Goal: Task Accomplishment & Management: Use online tool/utility

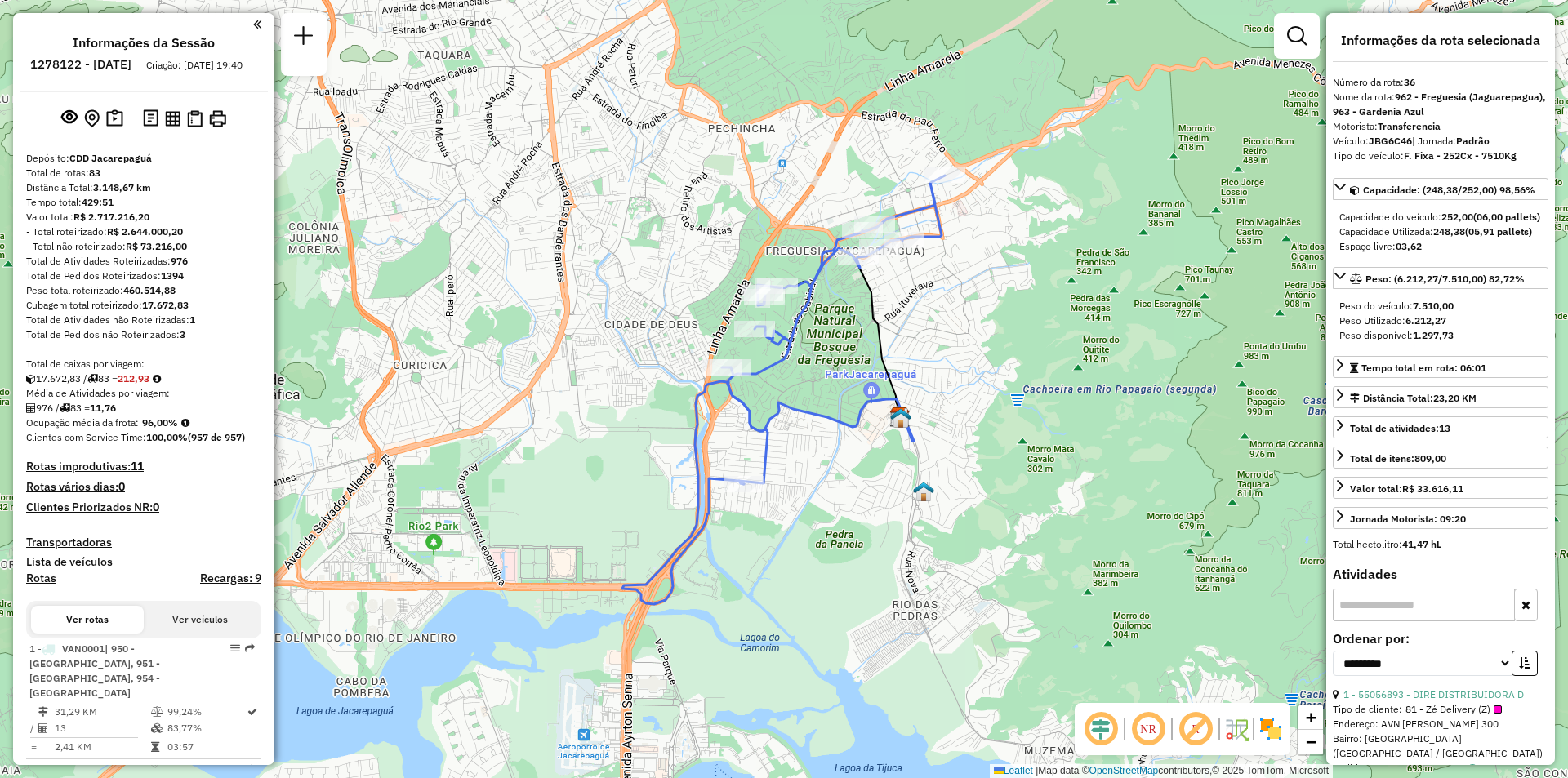
select select "**********"
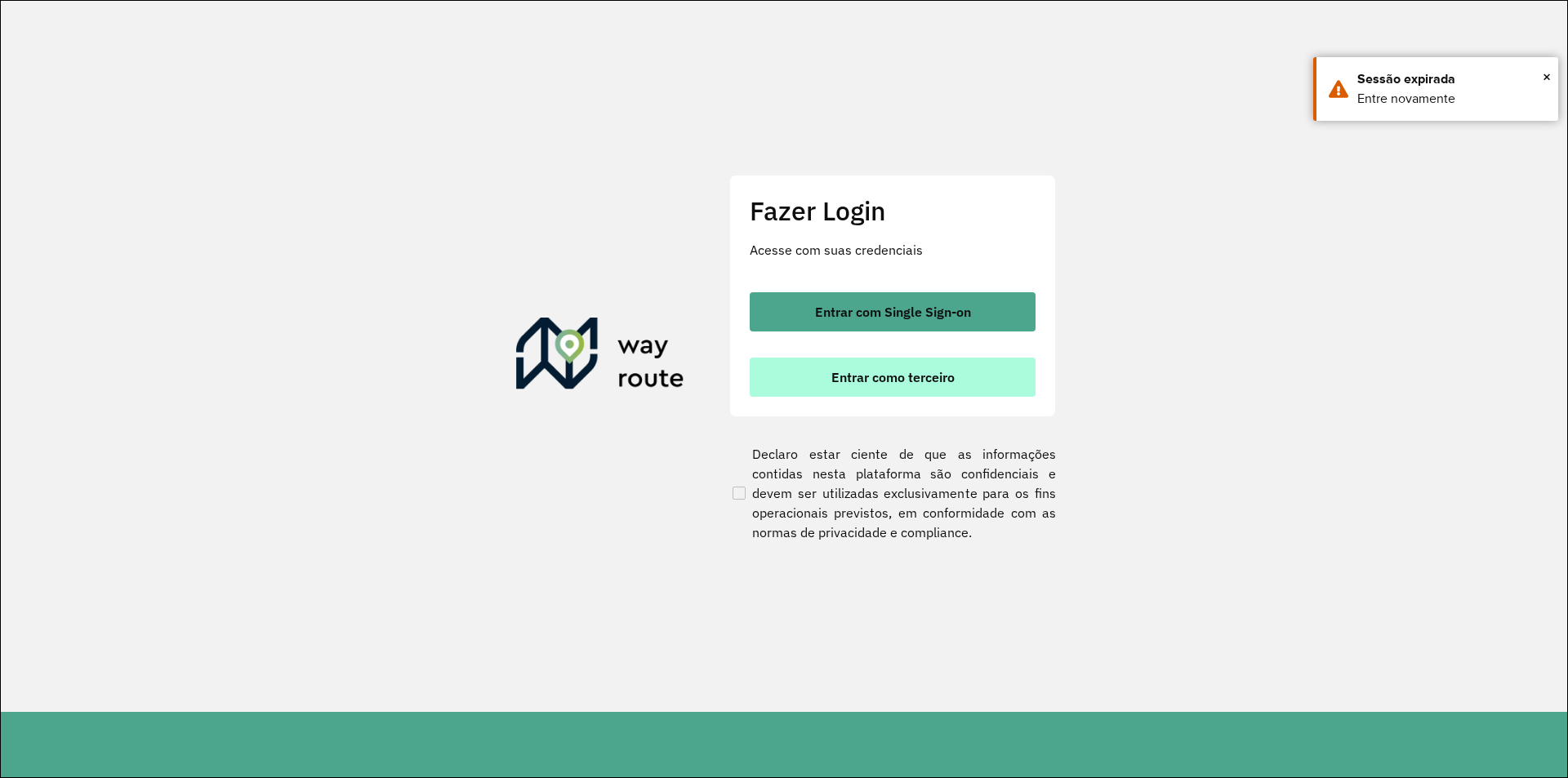
click at [863, 376] on span "Entrar como terceiro" at bounding box center [893, 377] width 123 height 13
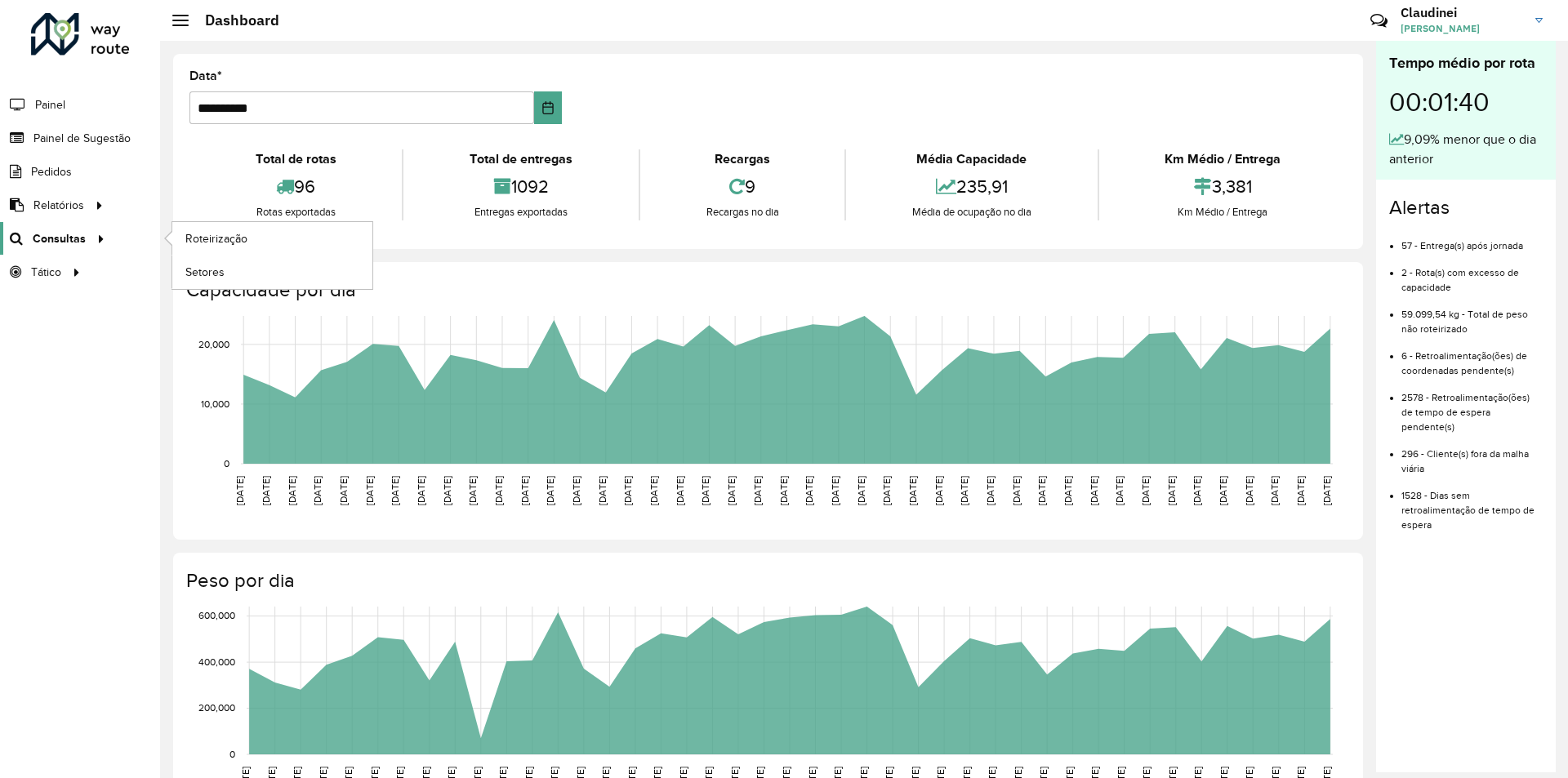
click at [104, 231] on div at bounding box center [98, 239] width 25 height 17
click at [216, 237] on span "Roteirização" at bounding box center [219, 239] width 66 height 17
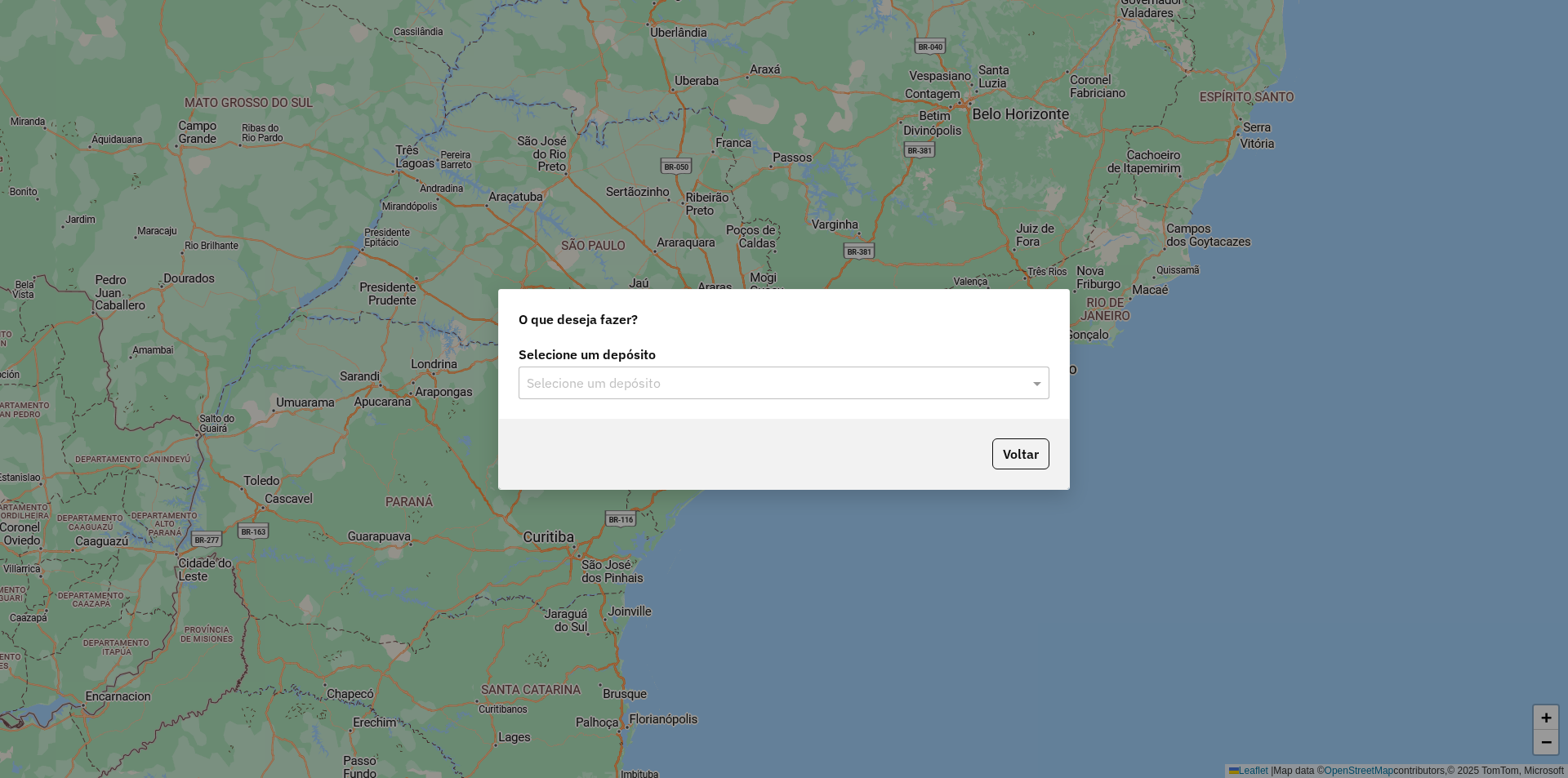
click at [984, 398] on div "Selecione um depósito" at bounding box center [784, 382] width 530 height 32
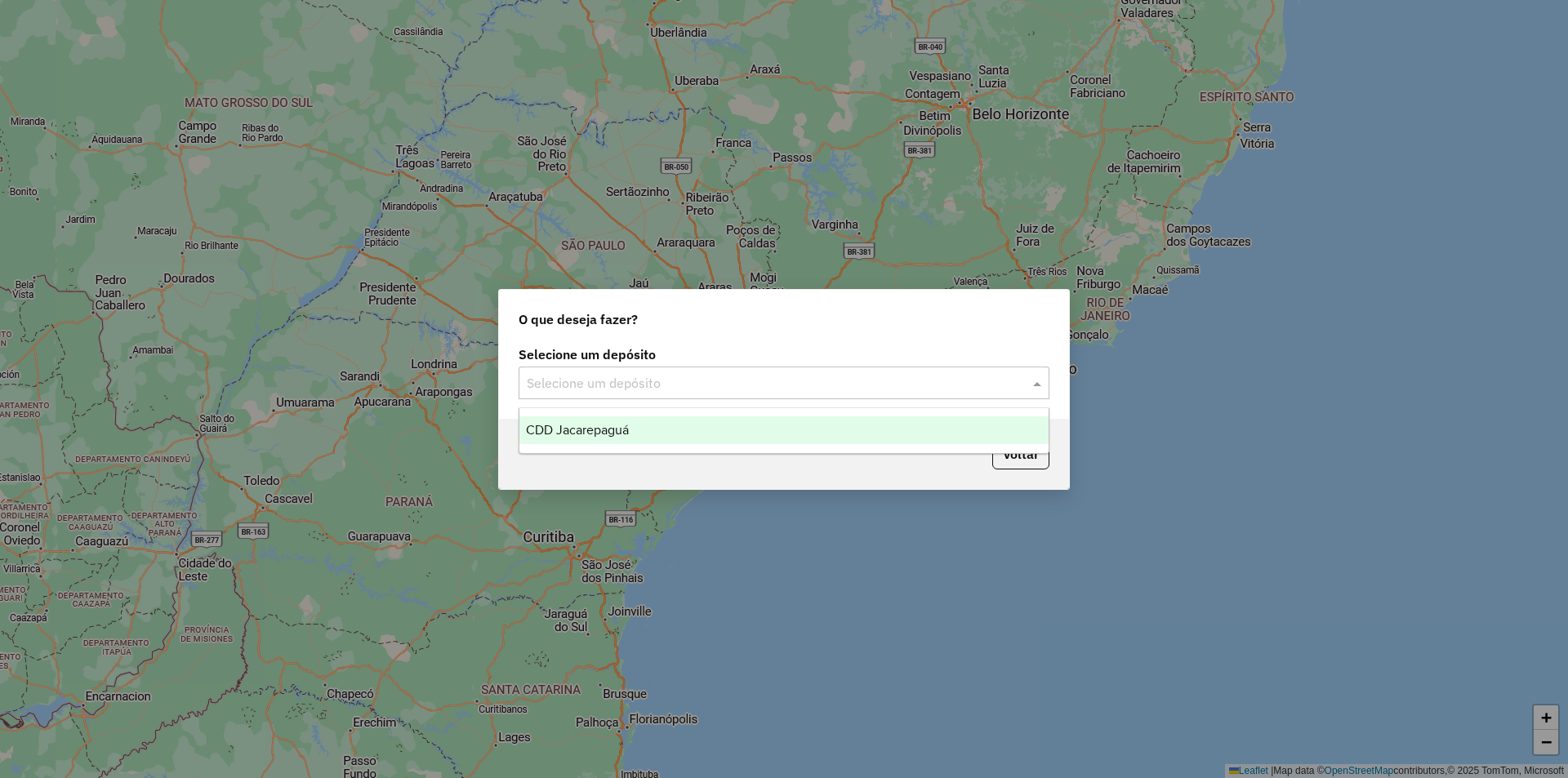
click at [760, 444] on ng-dropdown-panel "CDD Jacarepaguá" at bounding box center [784, 431] width 530 height 46
click at [716, 431] on div "CDD Jacarepaguá" at bounding box center [784, 431] width 529 height 28
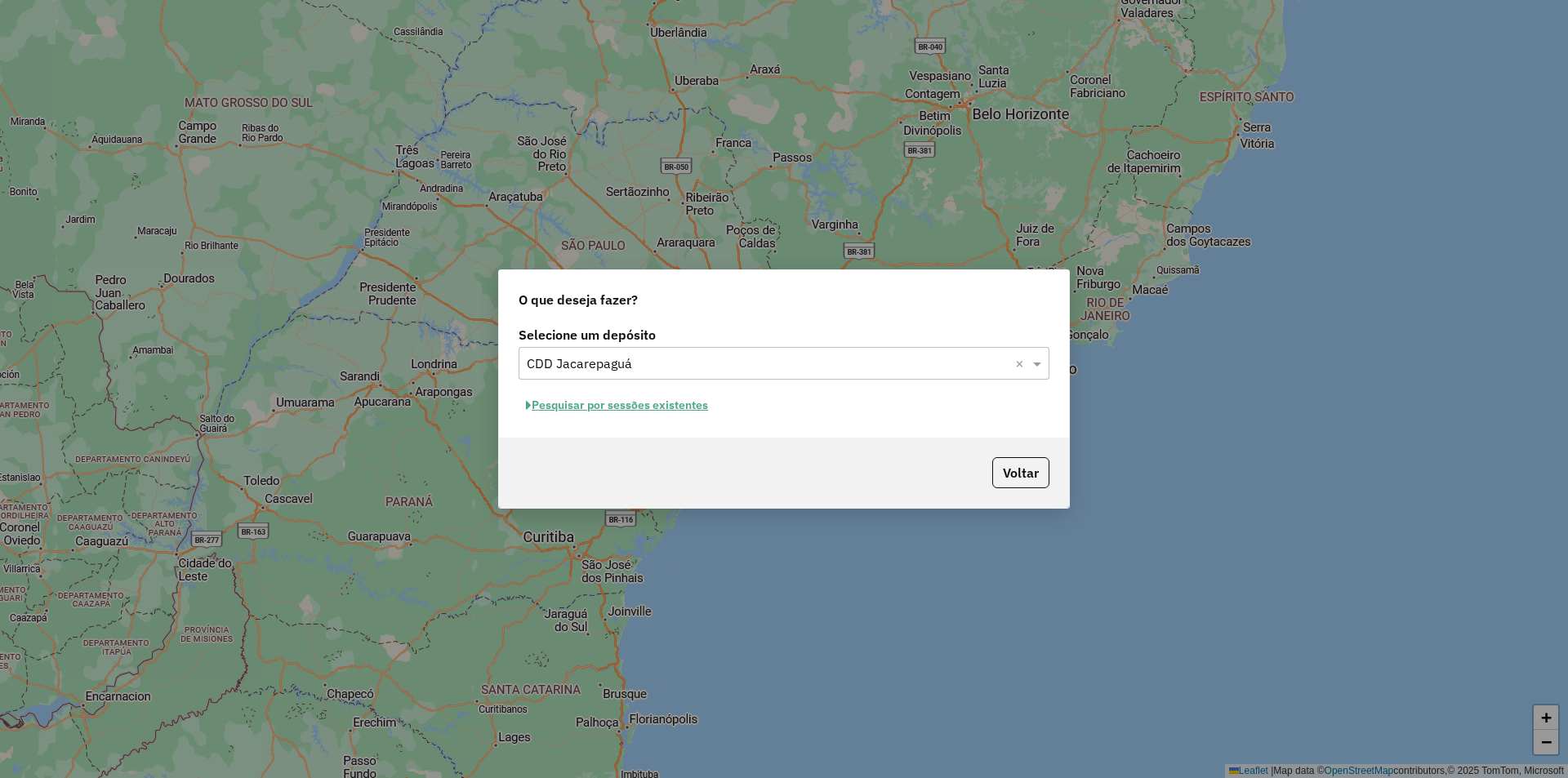
click at [651, 404] on button "Pesquisar por sessões existentes" at bounding box center [617, 405] width 196 height 26
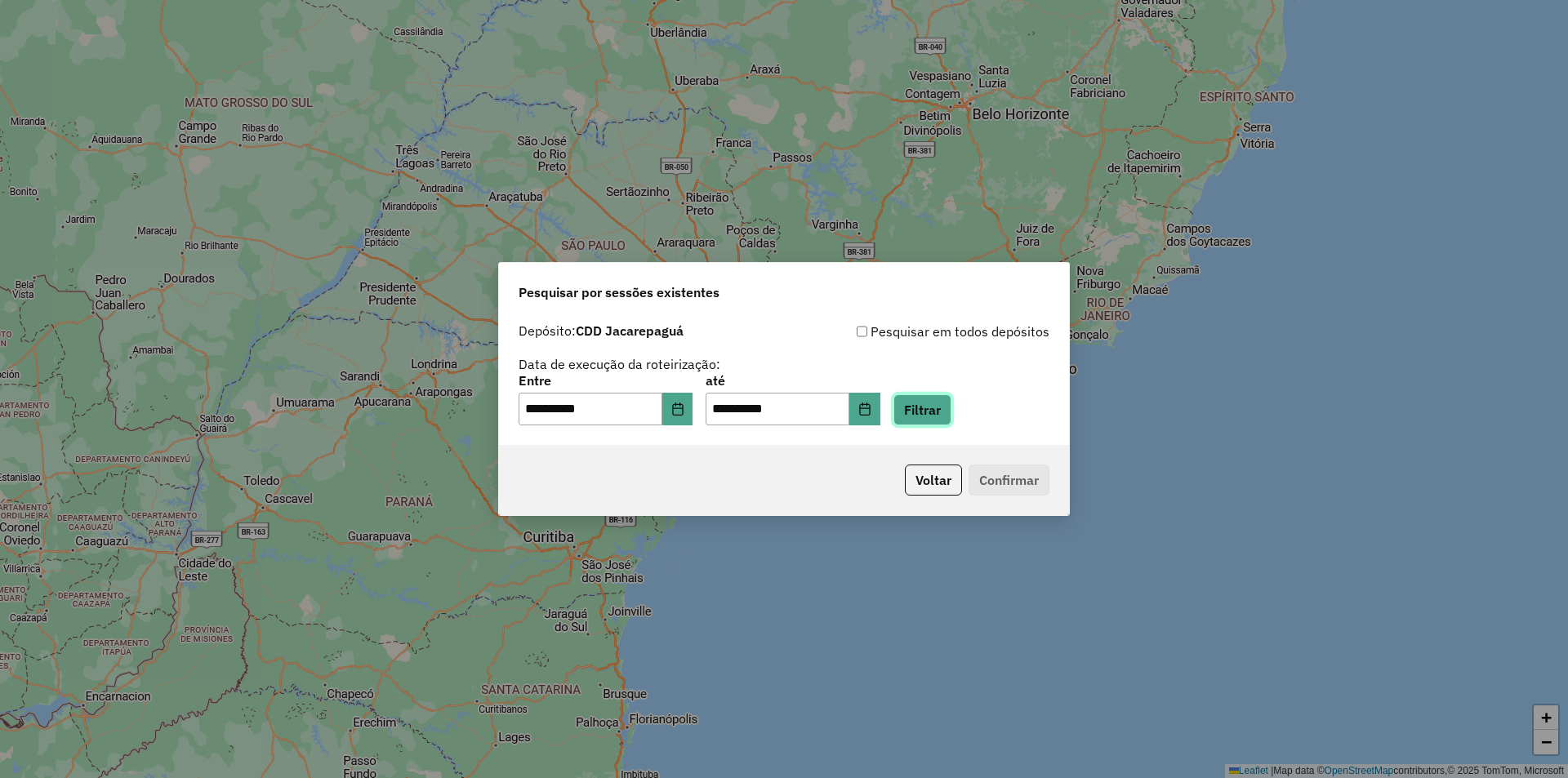
click at [930, 405] on button "Filtrar" at bounding box center [922, 409] width 58 height 31
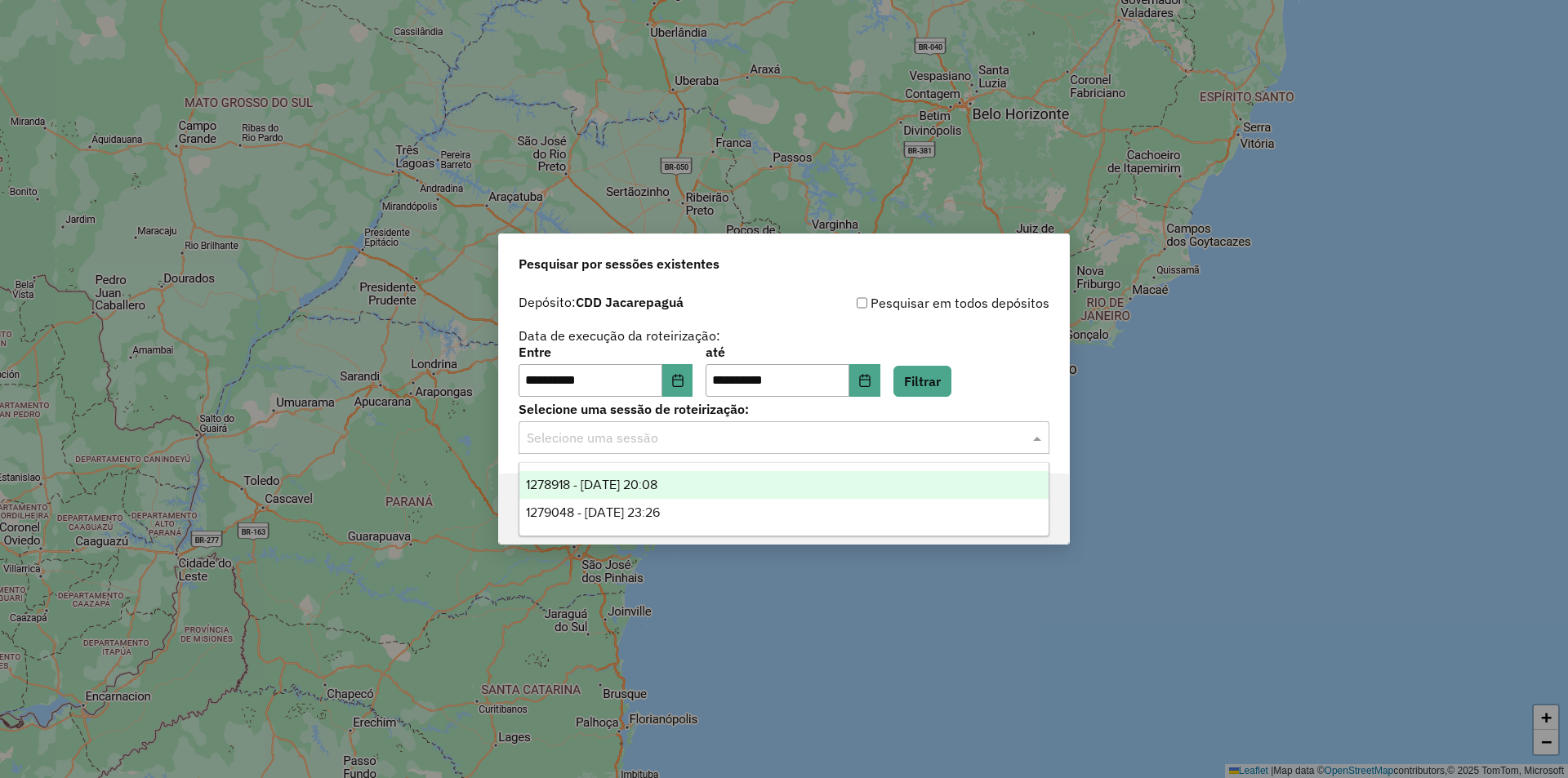
click at [659, 430] on input "text" at bounding box center [767, 438] width 482 height 20
click at [657, 485] on span "1278918 - [DATE] 20:08" at bounding box center [592, 484] width 132 height 14
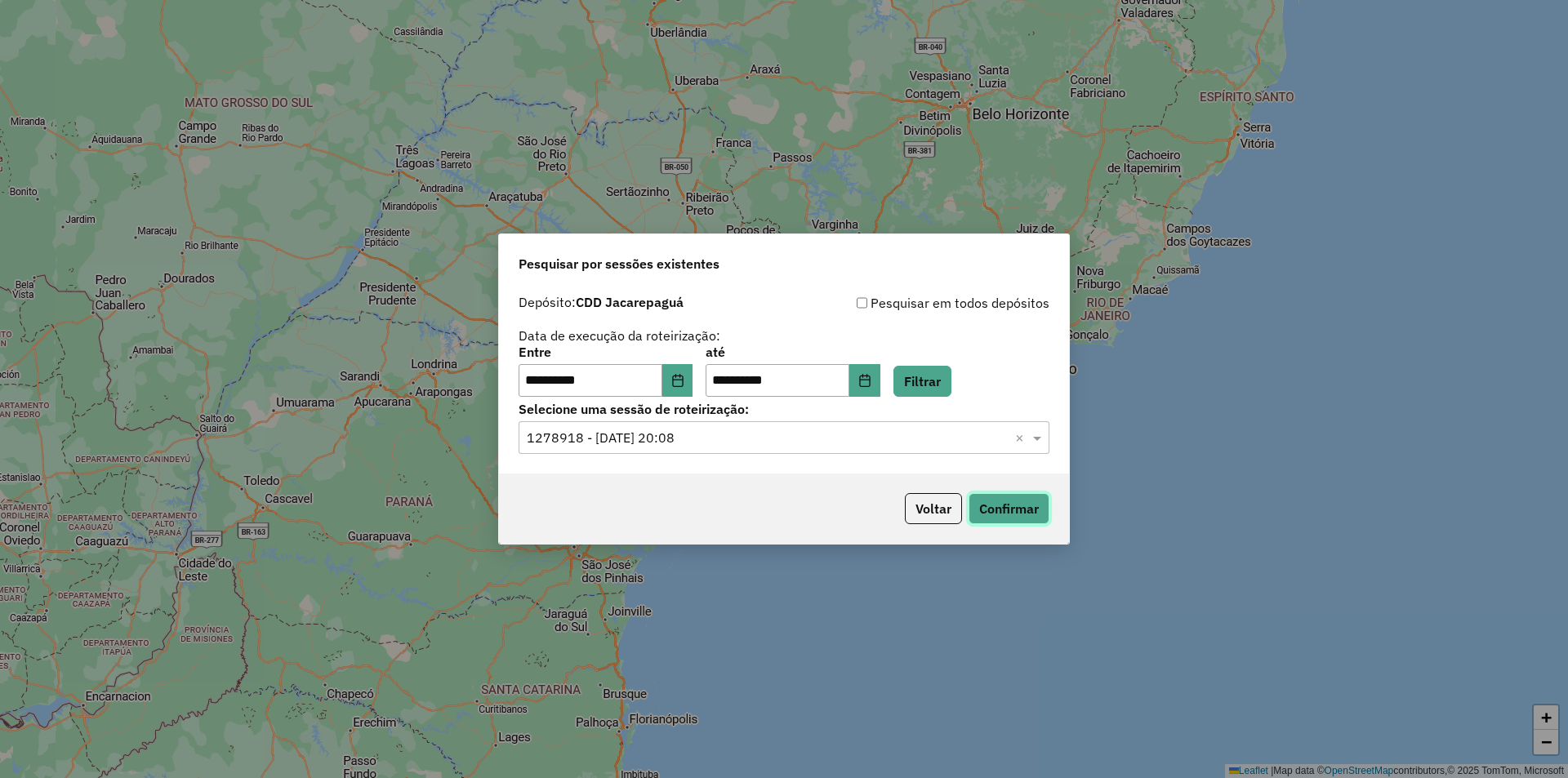
click at [1014, 505] on button "Confirmar" at bounding box center [1009, 508] width 81 height 31
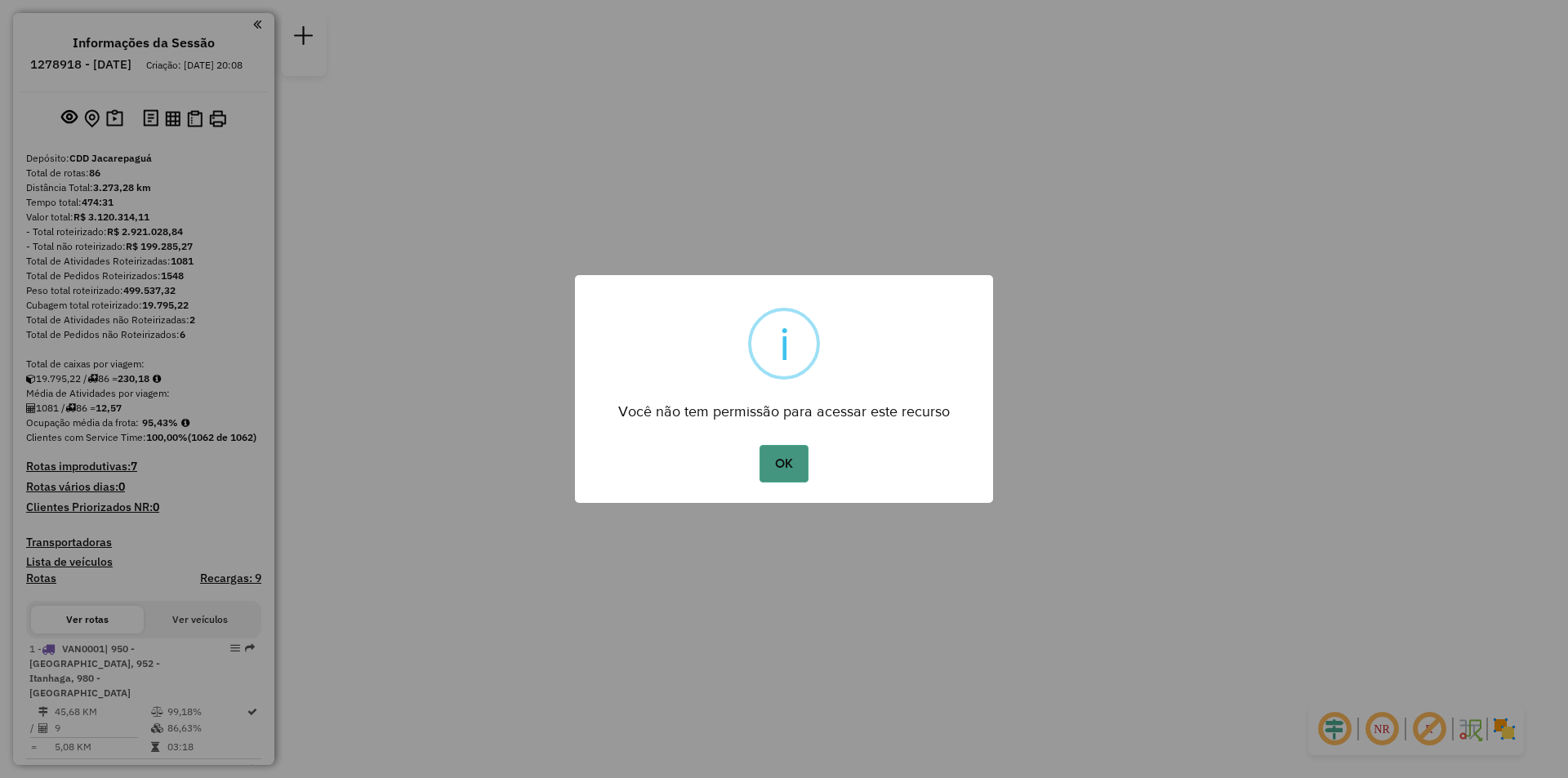
click at [783, 466] on button "OK" at bounding box center [783, 463] width 48 height 37
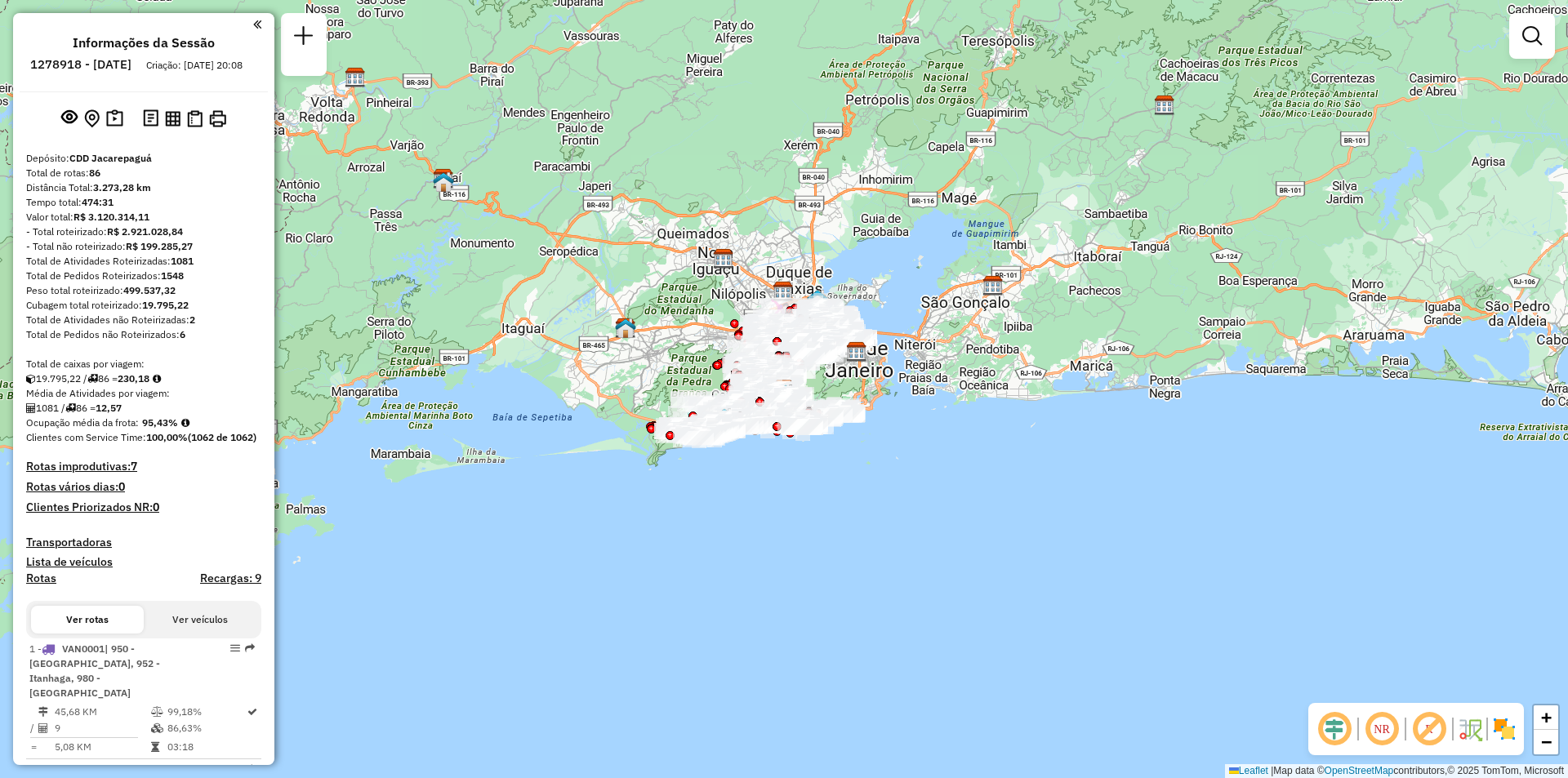
scroll to position [3418, 0]
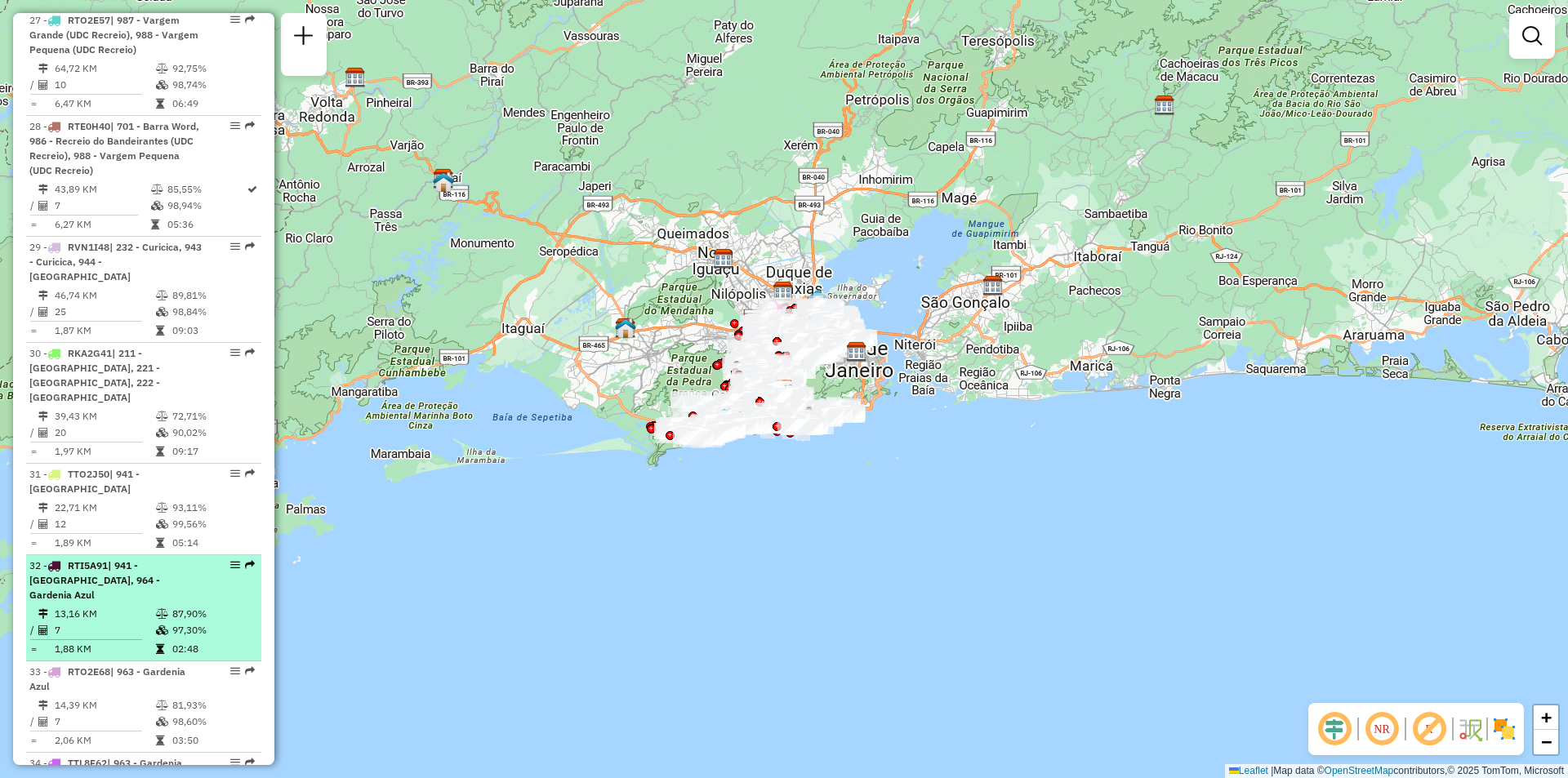
click at [245, 560] on em at bounding box center [250, 565] width 10 height 10
select select "**********"
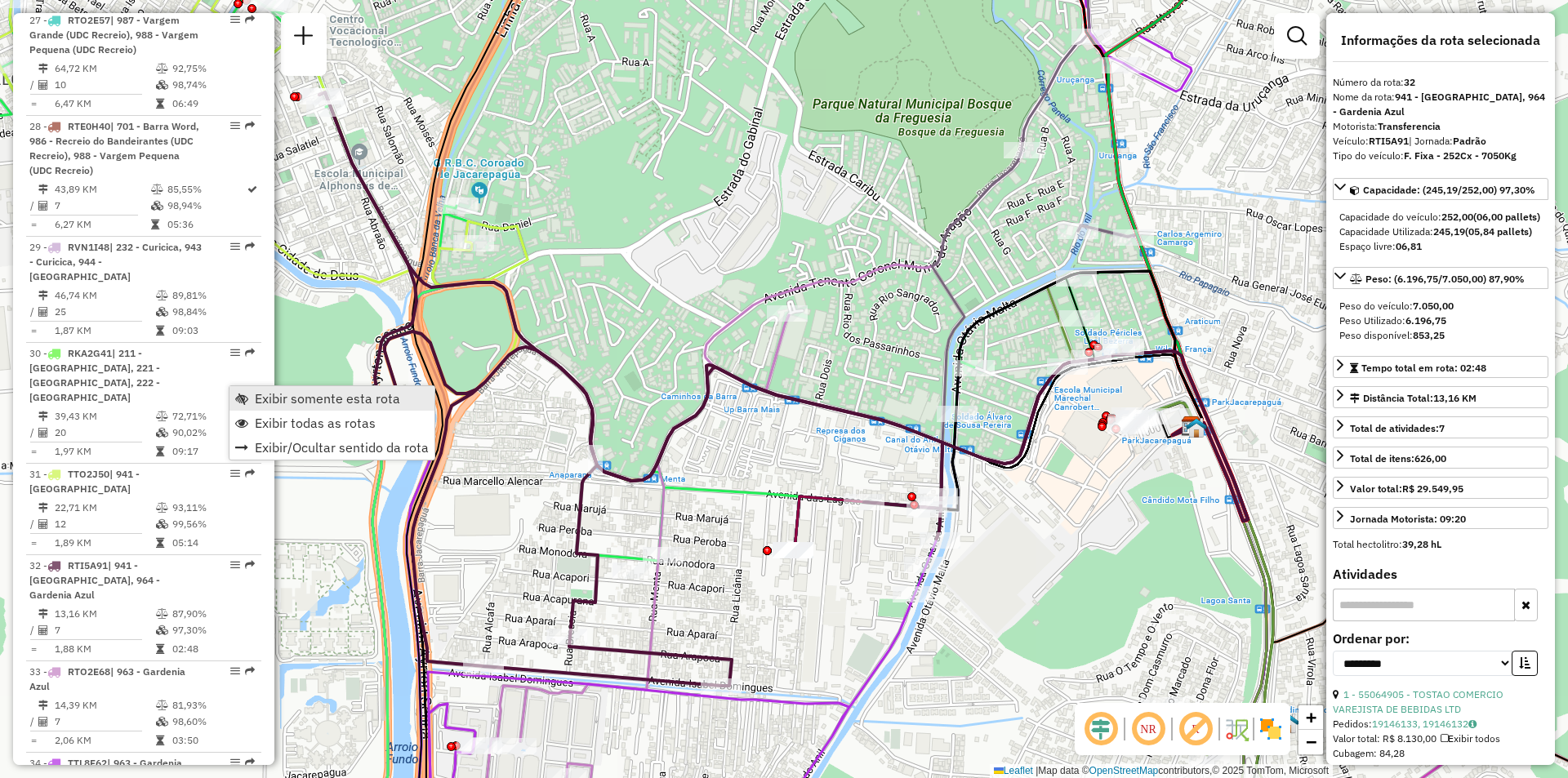
drag, startPoint x: 283, startPoint y: 391, endPoint x: 282, endPoint y: 401, distance: 10.0
click at [282, 400] on span "Exibir somente esta rota" at bounding box center [327, 399] width 145 height 13
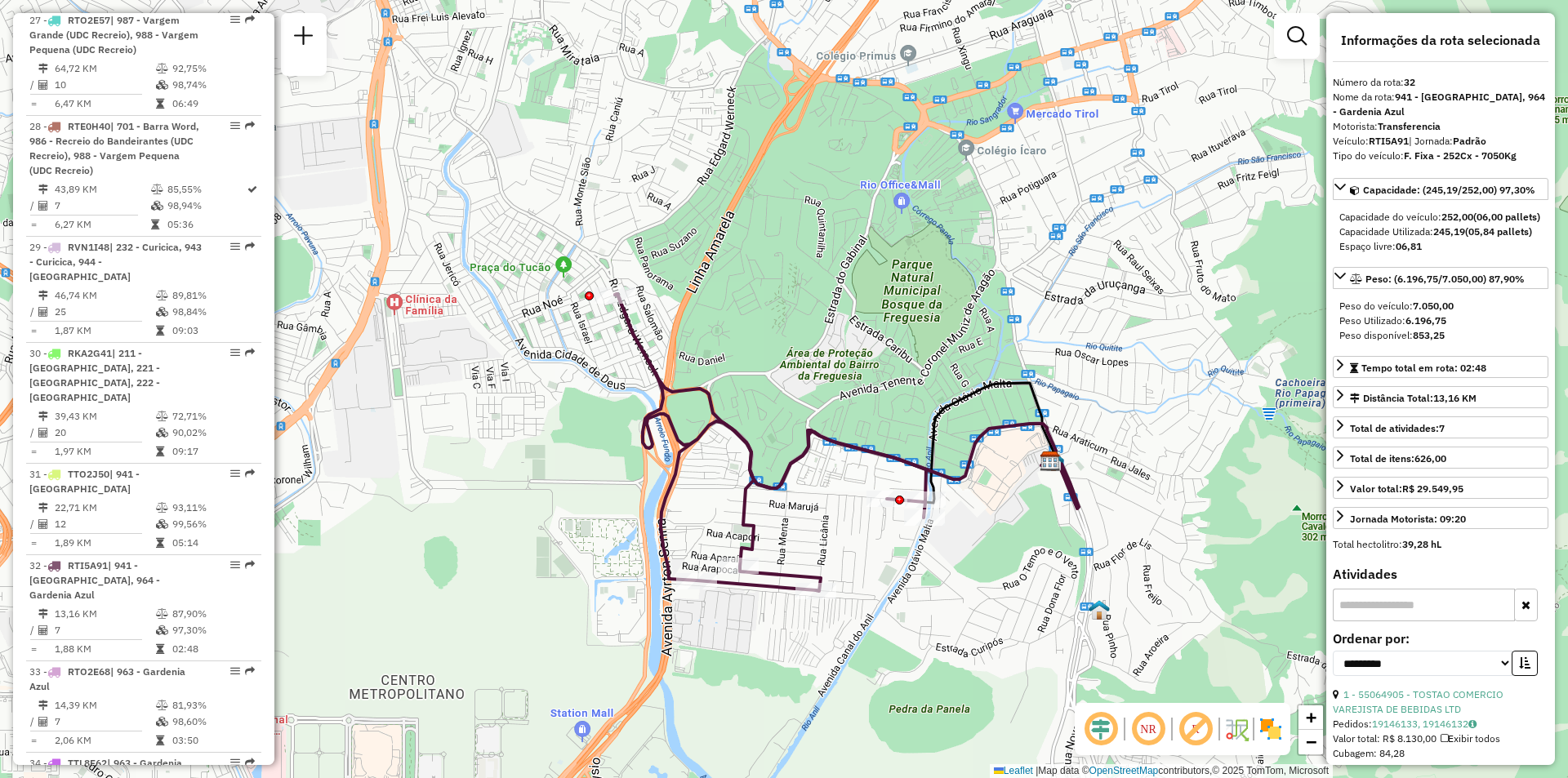
scroll to position [4042, 0]
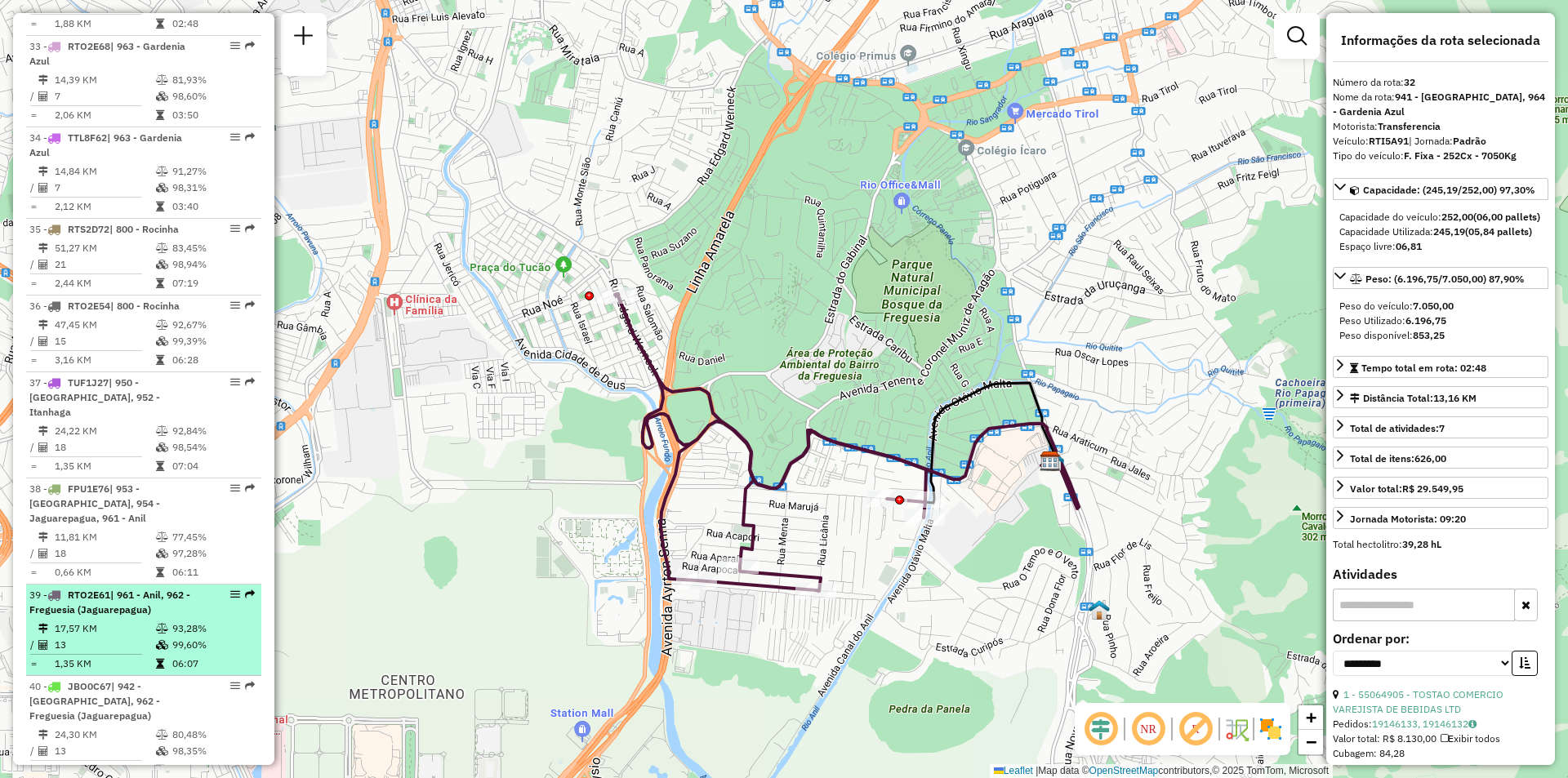
click at [249, 589] on em at bounding box center [250, 594] width 10 height 10
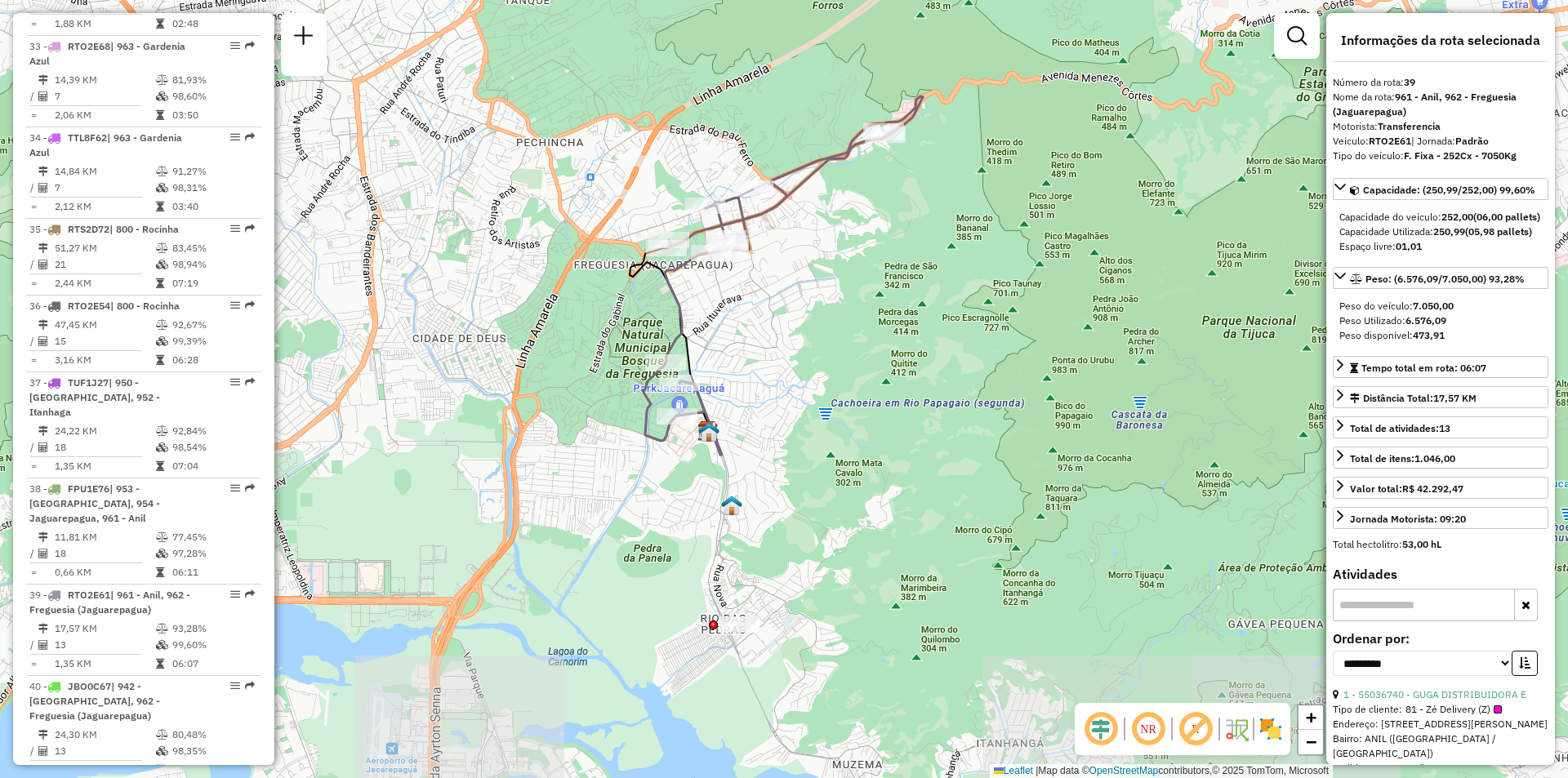
drag, startPoint x: 798, startPoint y: 658, endPoint x: 800, endPoint y: 538, distance: 120.0
click at [798, 538] on div "Janela de atendimento Grade de atendimento Capacidade Transportadoras Veículos …" at bounding box center [784, 389] width 1568 height 778
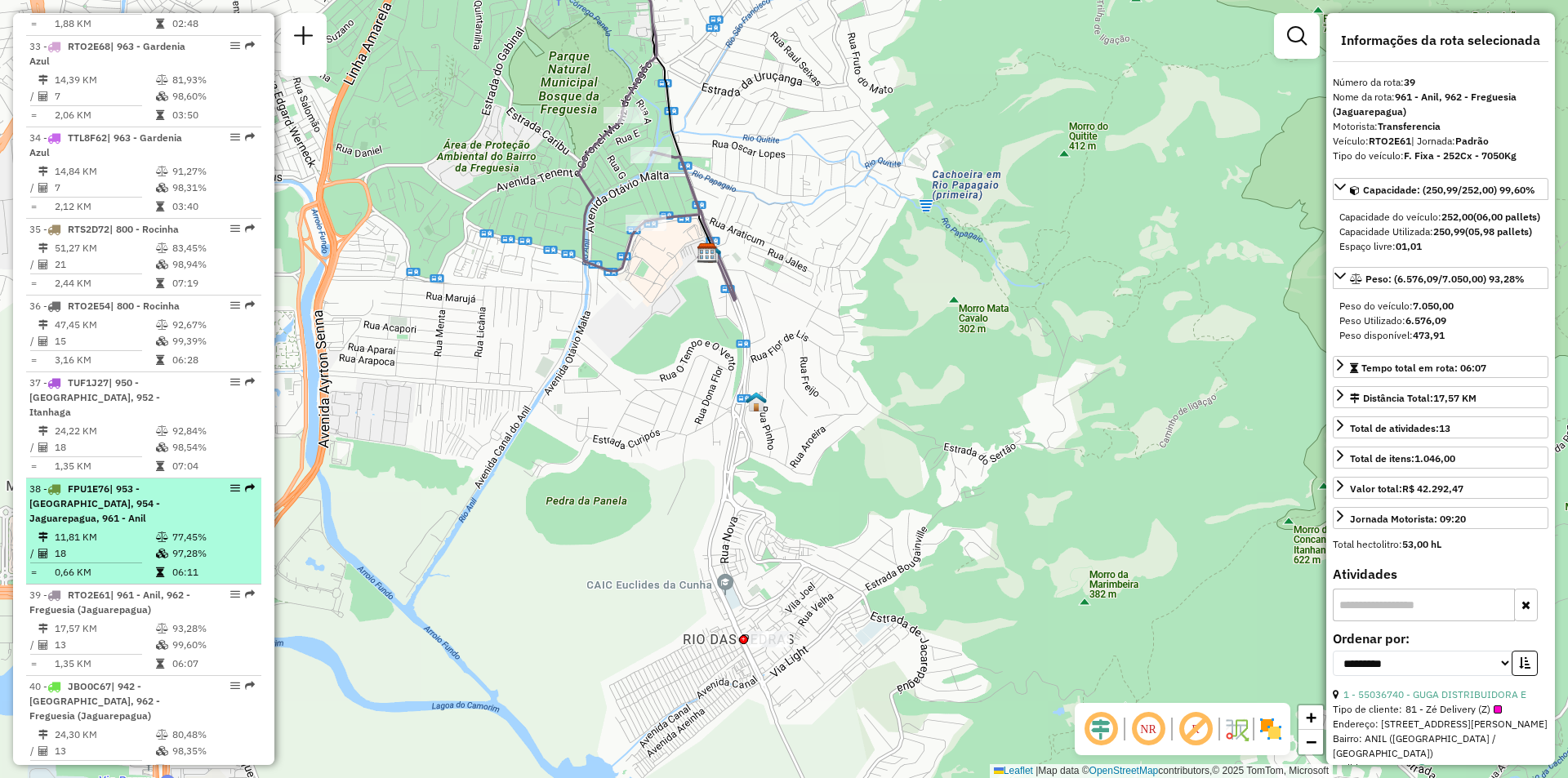
click at [245, 483] on em at bounding box center [250, 488] width 10 height 10
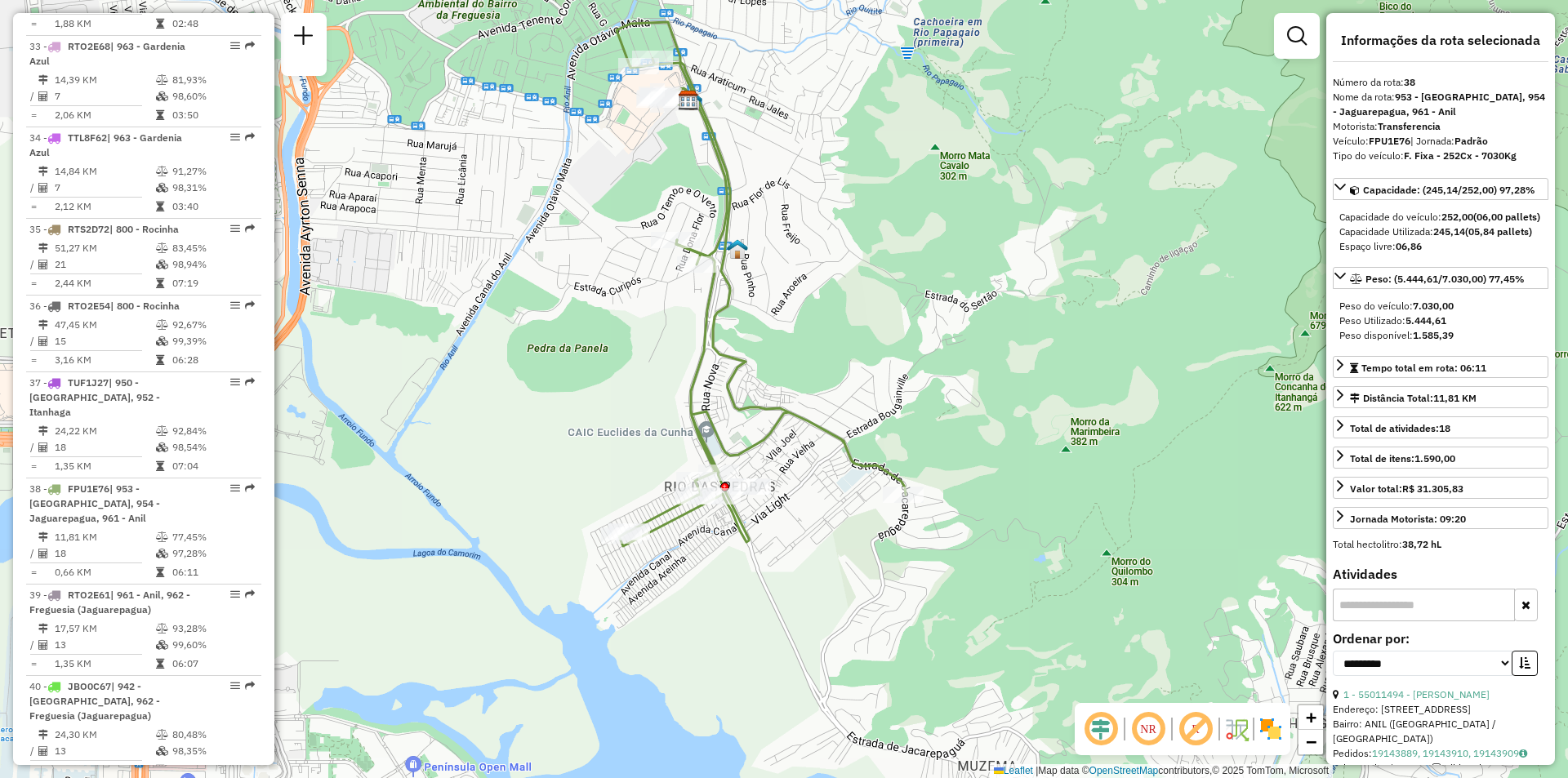
drag, startPoint x: 873, startPoint y: 568, endPoint x: 850, endPoint y: 463, distance: 107.5
click at [850, 463] on icon at bounding box center [761, 284] width 289 height 524
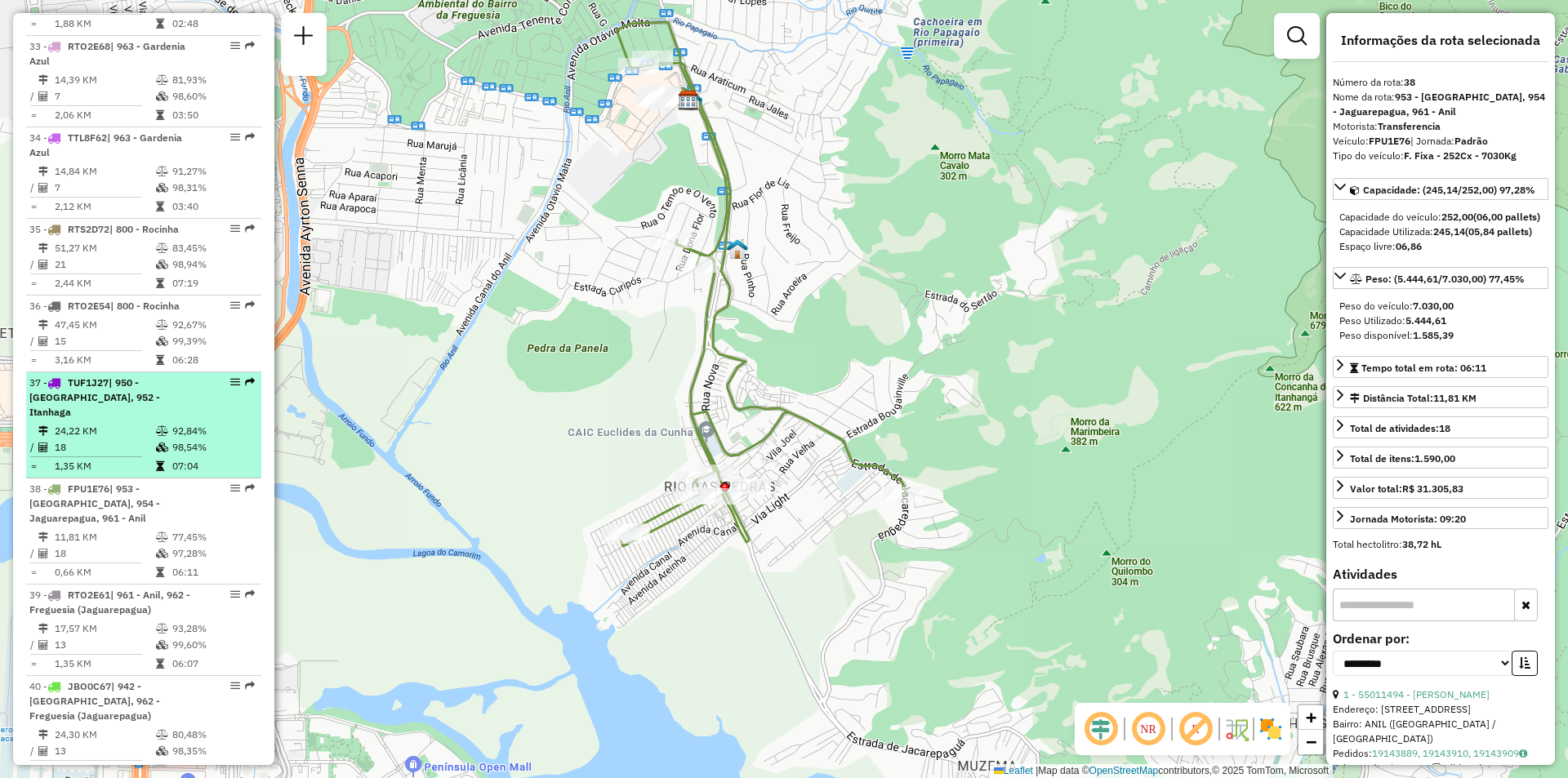
click at [250, 375] on div "37 - TUF1J27 | 950 - Morro do Banco, 952 - Itanhaga" at bounding box center [143, 397] width 229 height 44
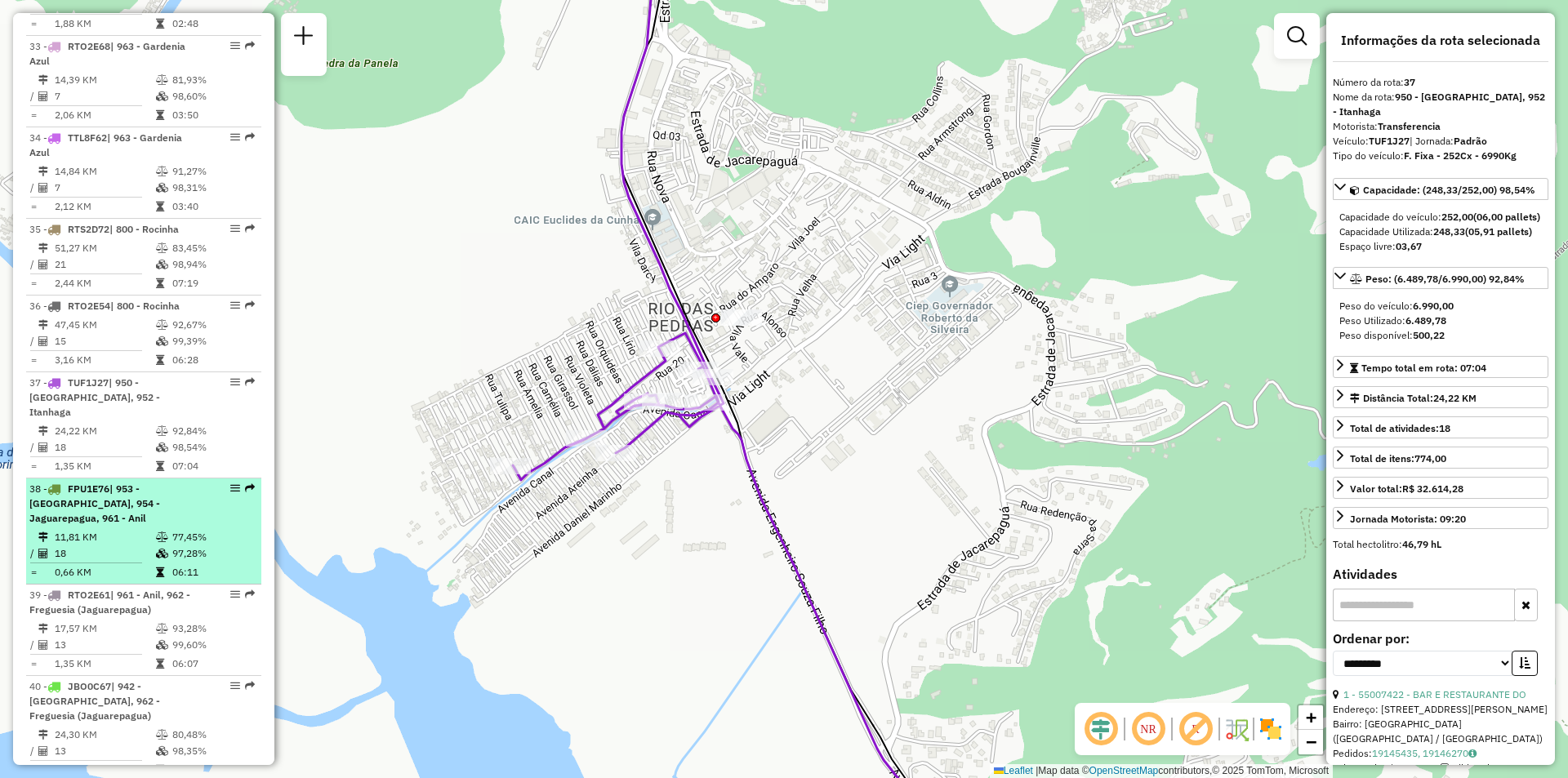
click at [245, 483] on em at bounding box center [250, 488] width 10 height 10
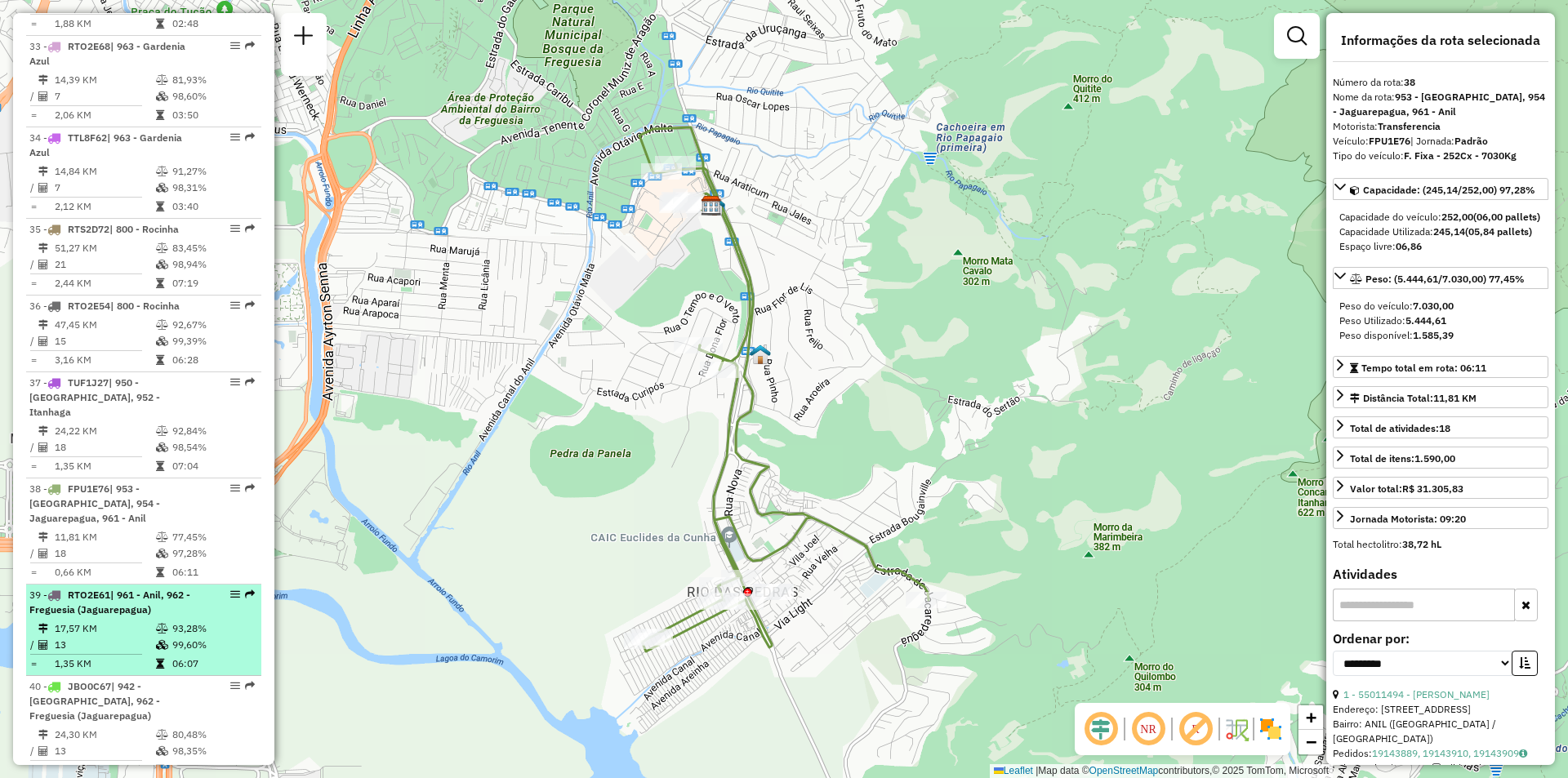
click at [245, 589] on em at bounding box center [250, 594] width 10 height 10
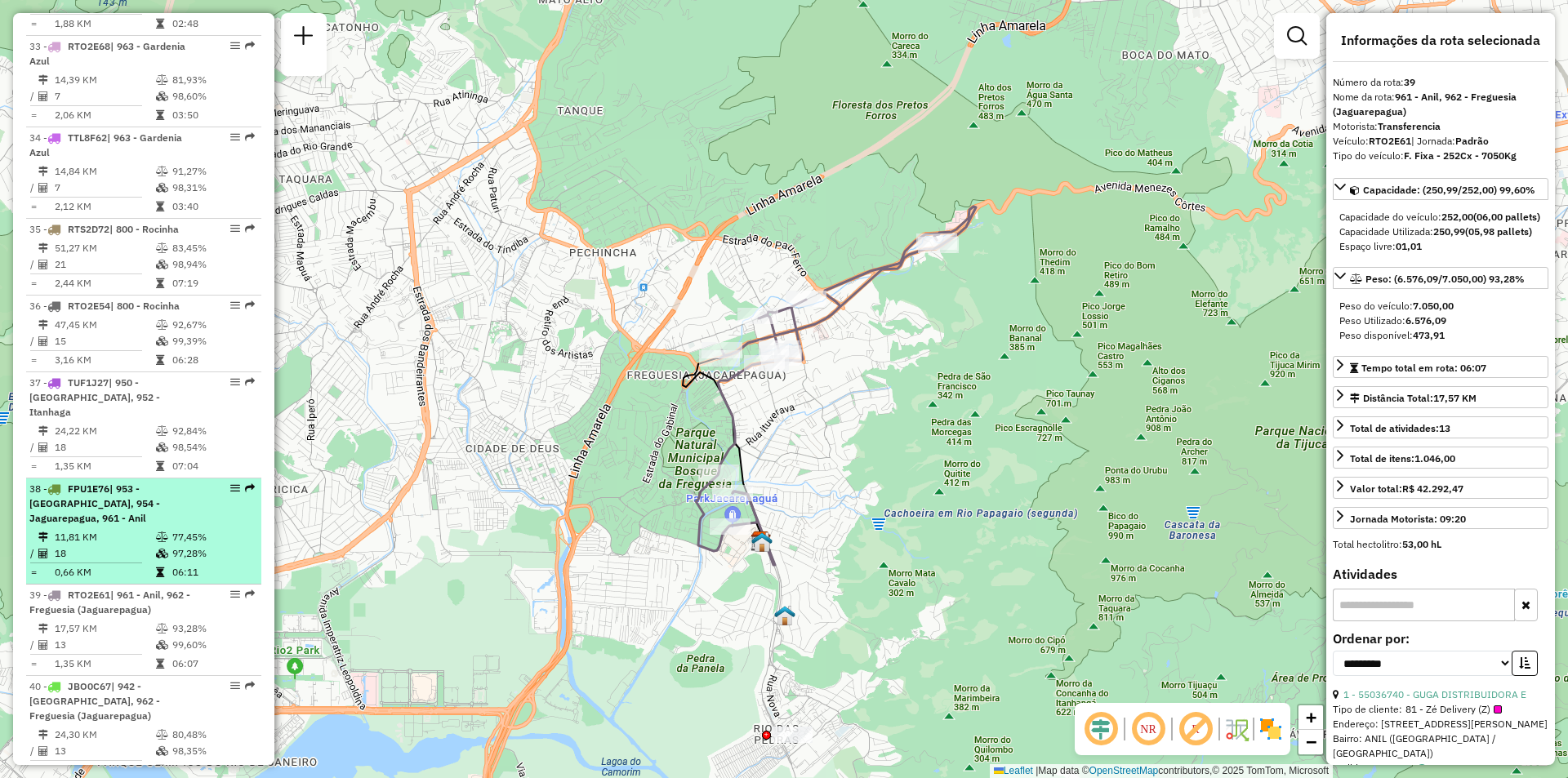
click at [250, 481] on div "38 - FPU1E76 | 953 - Rio das Pedra, 954 - Jaguarepagua, 961 - Anil" at bounding box center [143, 503] width 229 height 44
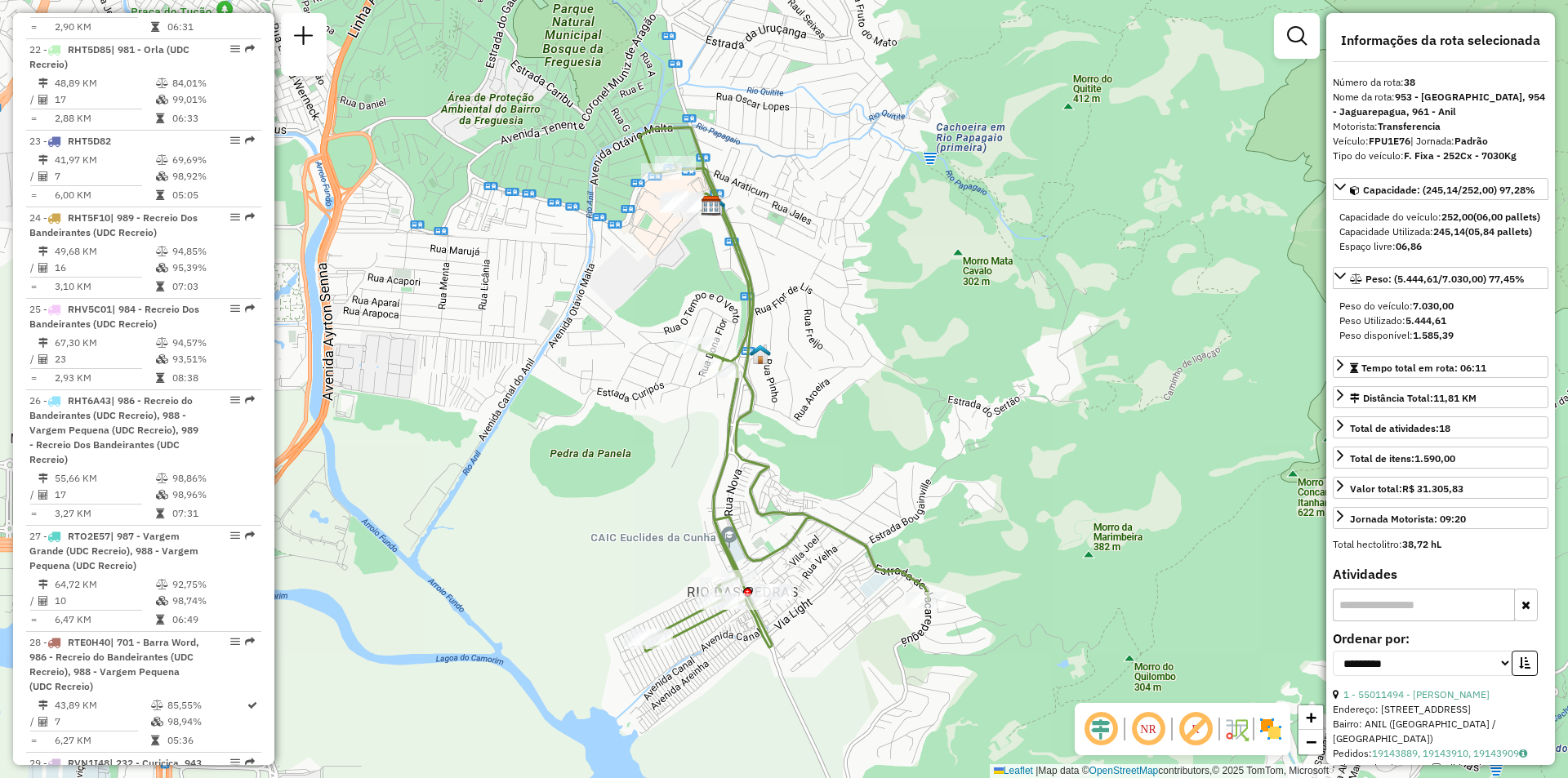
scroll to position [1156, 0]
